Goal: Go to known website: Access a specific website the user already knows

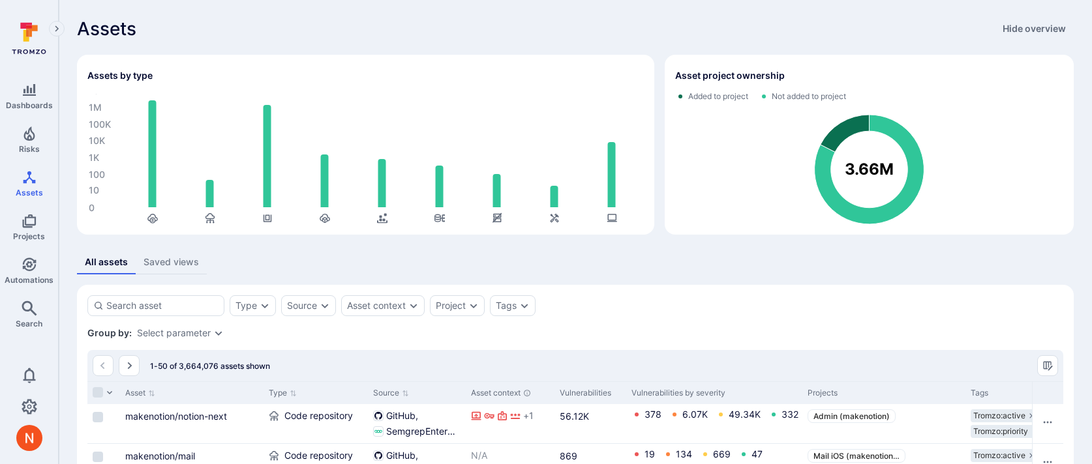
scroll to position [8, 0]
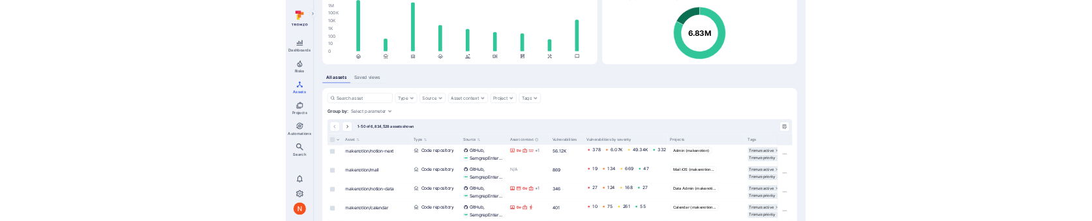
scroll to position [102, 0]
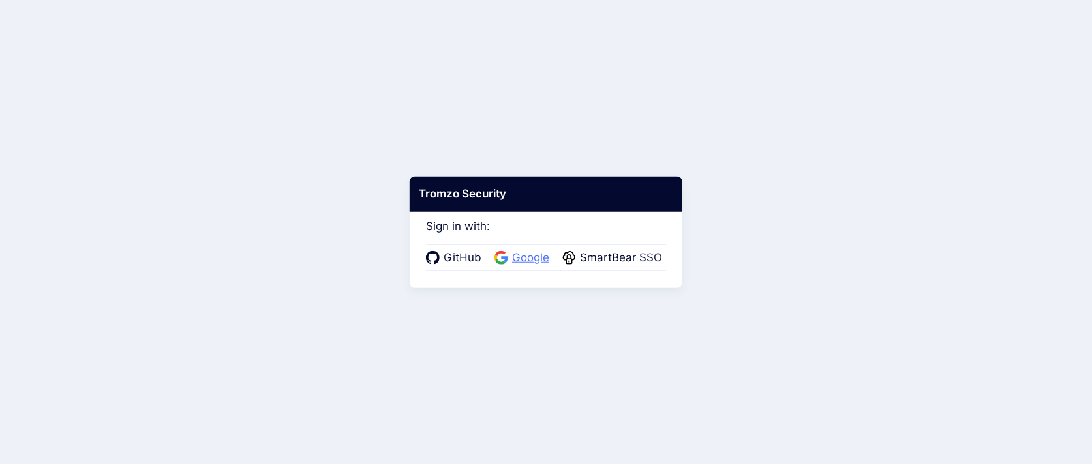
click at [535, 264] on span "Google" at bounding box center [530, 258] width 45 height 17
